Goal: Information Seeking & Learning: Learn about a topic

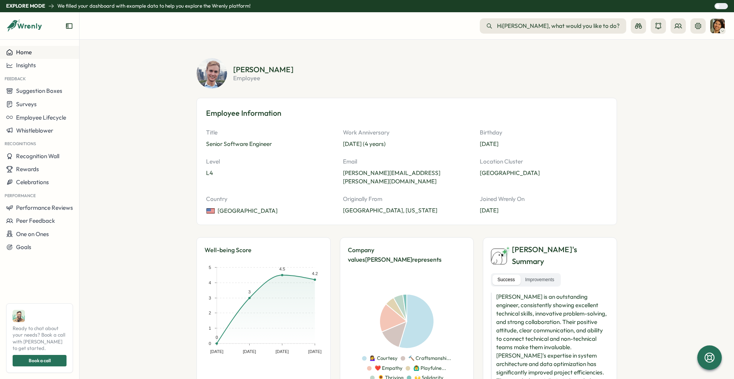
click at [22, 50] on span "Home" at bounding box center [24, 52] width 16 height 7
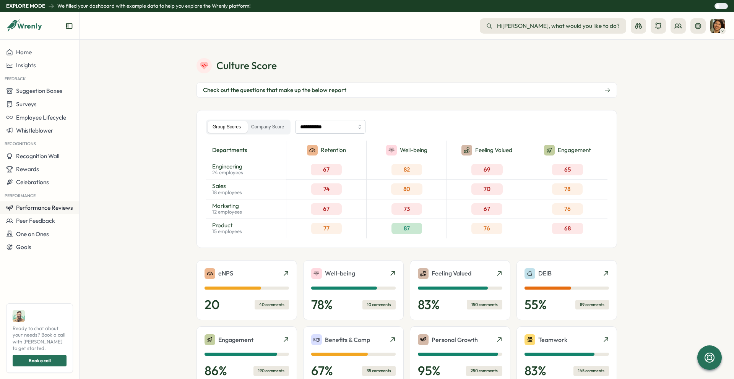
click at [50, 213] on button "Performance Reviews" at bounding box center [39, 208] width 79 height 13
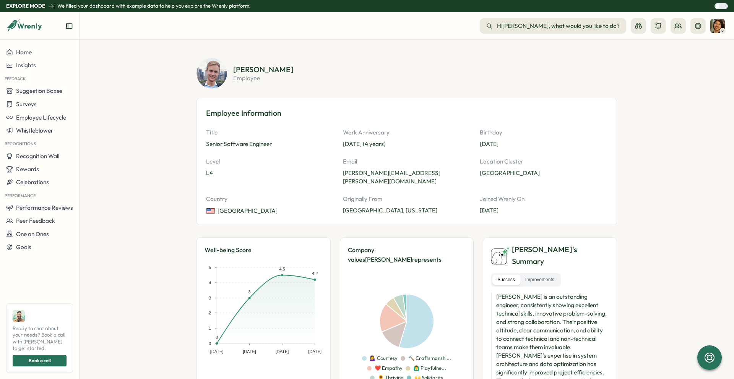
click at [720, 6] on div at bounding box center [724, 5] width 8 height 5
click at [720, 5] on div at bounding box center [724, 5] width 8 height 5
click at [720, 5] on div at bounding box center [718, 6] width 5 height 5
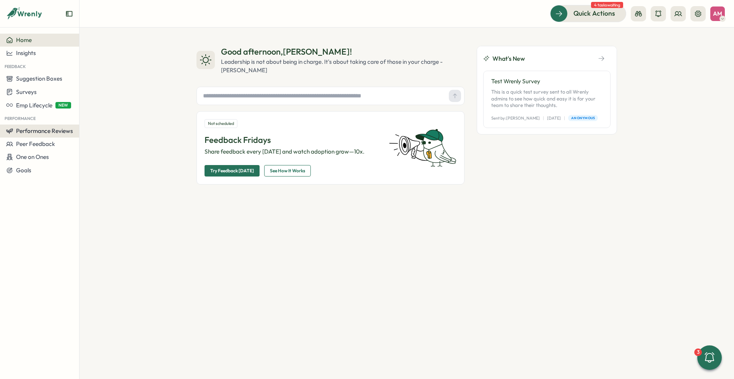
click at [23, 132] on span "Performance Reviews" at bounding box center [44, 130] width 57 height 7
click at [101, 116] on div "Reviews" at bounding box center [110, 116] width 59 height 8
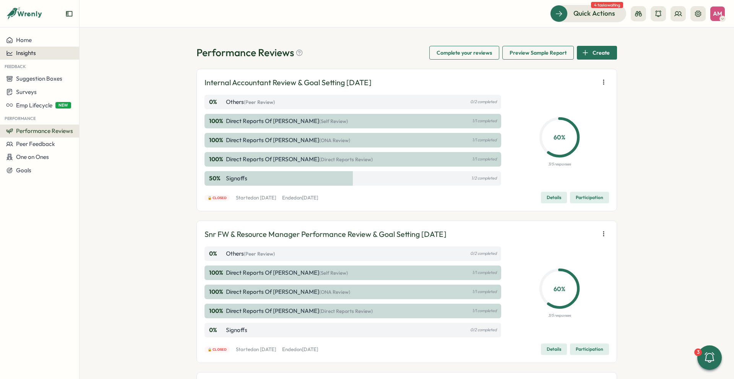
click at [24, 50] on span "Insights" at bounding box center [26, 52] width 20 height 7
click at [107, 69] on div "Performance Review" at bounding box center [108, 67] width 54 height 8
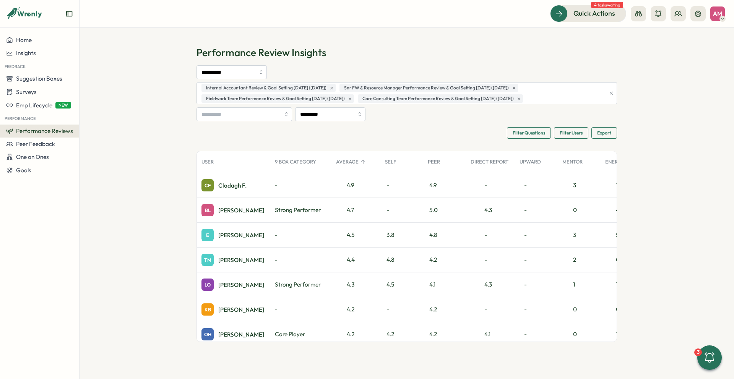
scroll to position [2, 0]
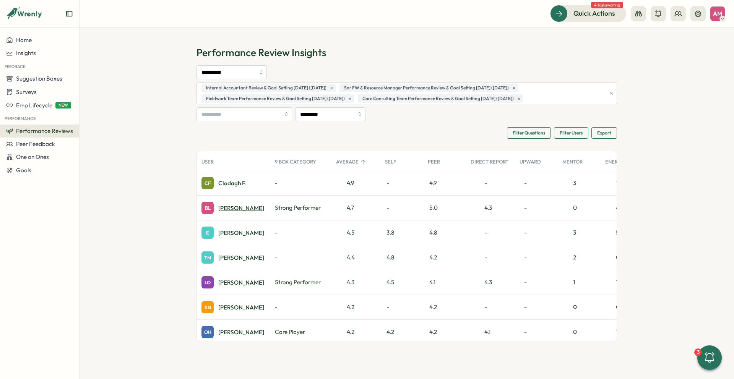
click at [227, 213] on div "BL [PERSON_NAME]" at bounding box center [233, 208] width 63 height 12
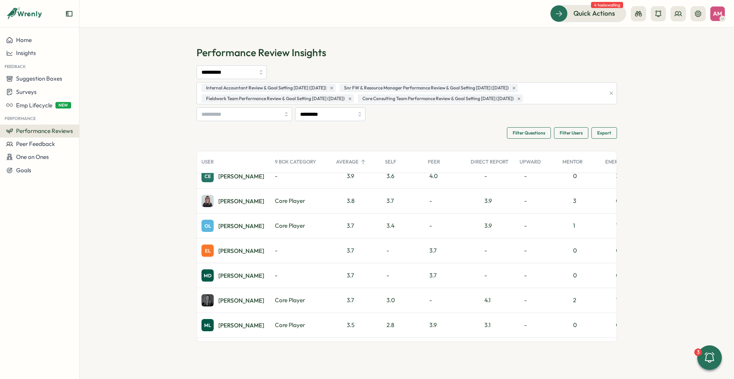
scroll to position [247, 0]
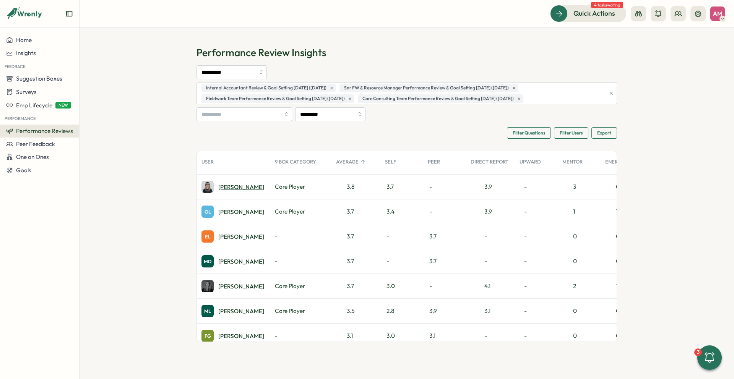
click at [226, 187] on div "[PERSON_NAME]" at bounding box center [241, 187] width 46 height 6
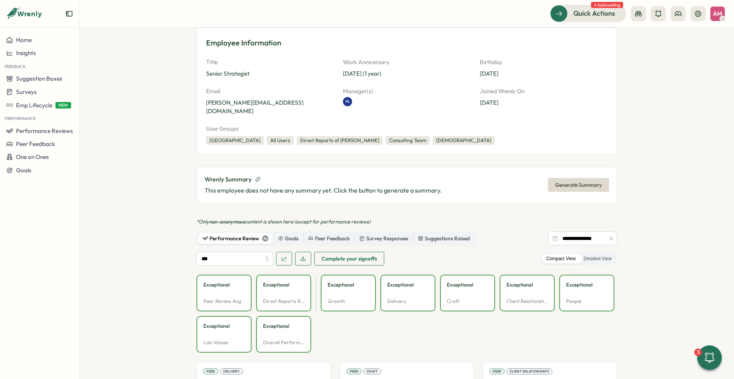
scroll to position [80, 0]
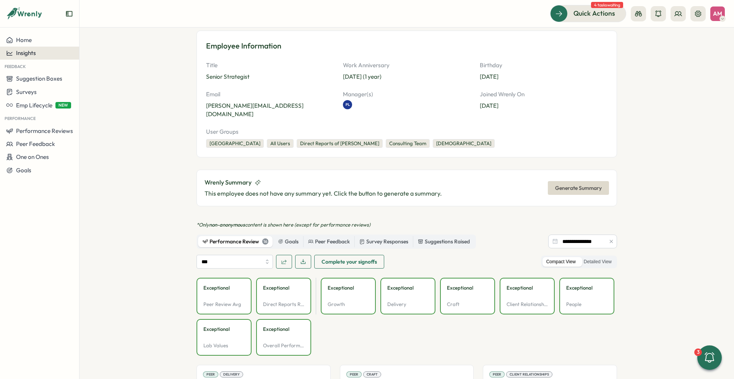
click at [26, 52] on span "Insights" at bounding box center [26, 52] width 20 height 7
click at [94, 66] on div "Performance Review" at bounding box center [108, 67] width 54 height 8
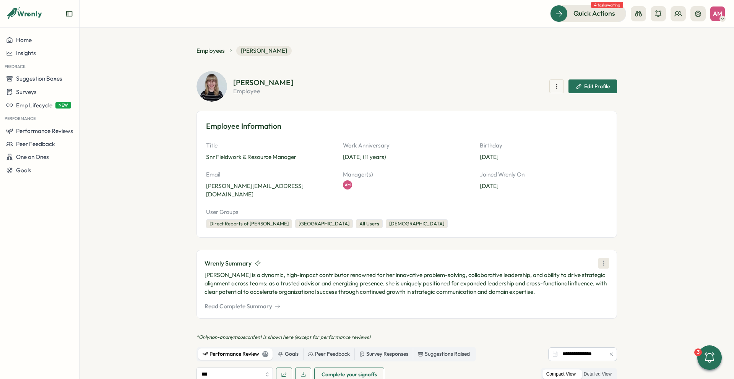
click at [604, 260] on icon at bounding box center [604, 264] width 8 height 8
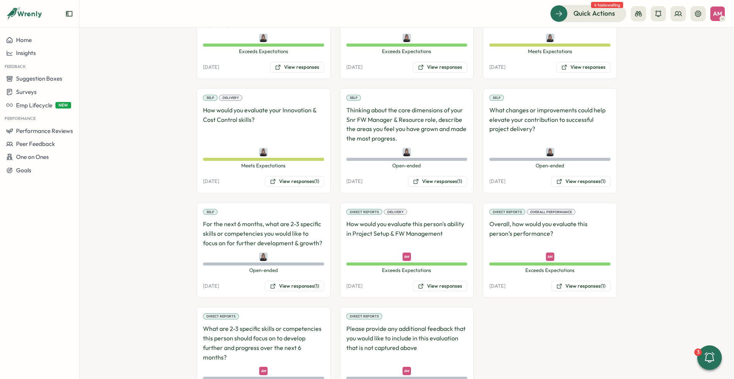
scroll to position [925, 0]
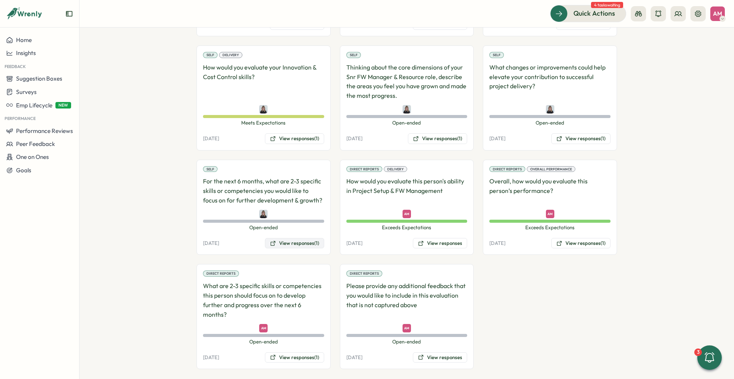
click at [294, 238] on button "View responses (1)" at bounding box center [294, 243] width 59 height 11
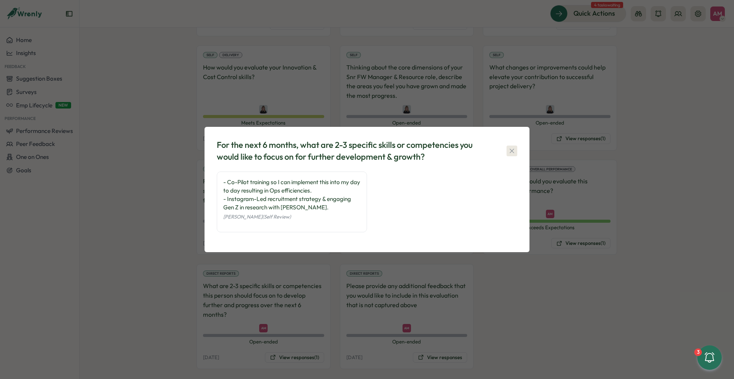
click at [511, 151] on icon "button" at bounding box center [512, 151] width 8 height 8
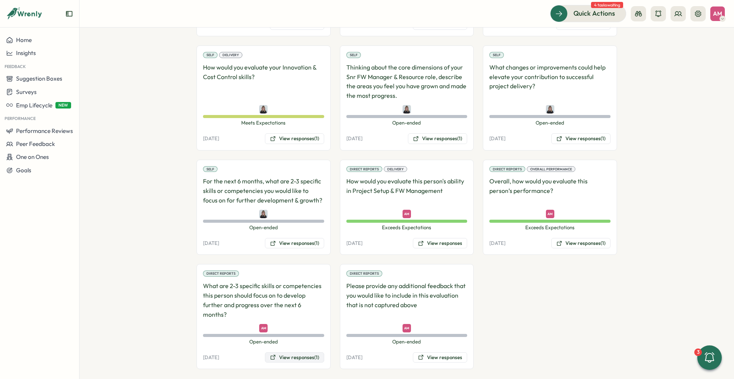
click at [291, 353] on button "View responses (1)" at bounding box center [294, 358] width 59 height 11
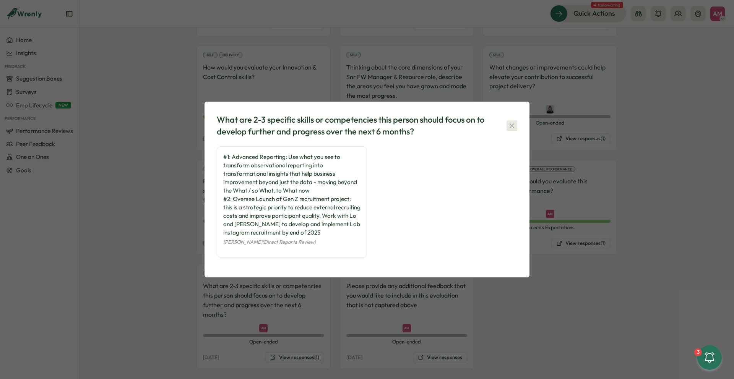
click at [513, 125] on icon "button" at bounding box center [512, 126] width 8 height 8
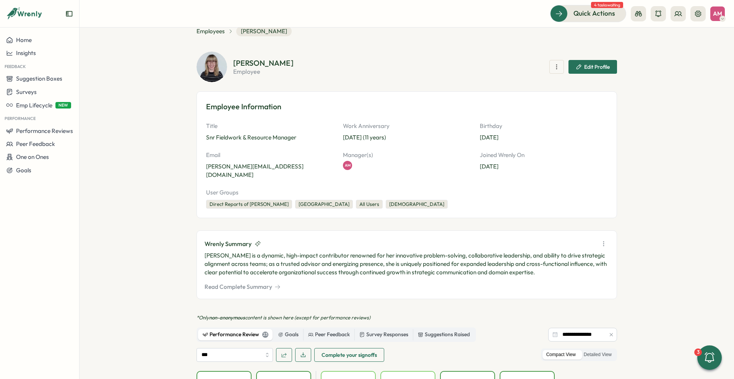
scroll to position [10, 0]
